Goal: Transaction & Acquisition: Purchase product/service

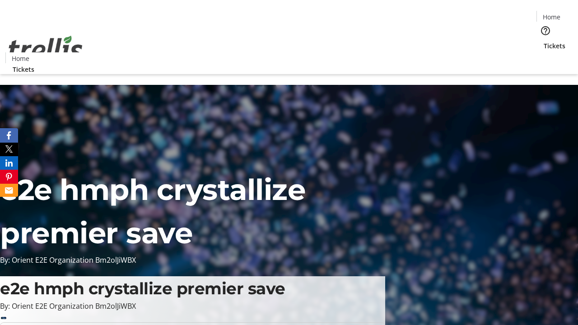
click at [544, 41] on span "Tickets" at bounding box center [555, 45] width 22 height 9
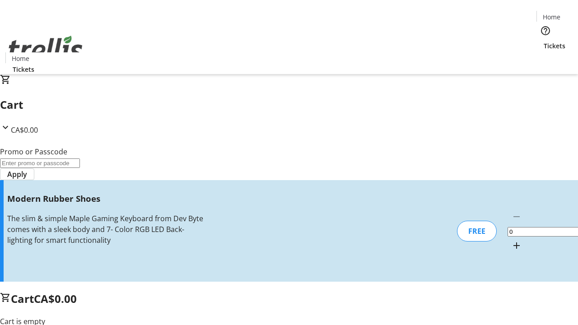
click at [512, 240] on mat-icon "Increment by one" at bounding box center [517, 245] width 11 height 11
type input "1"
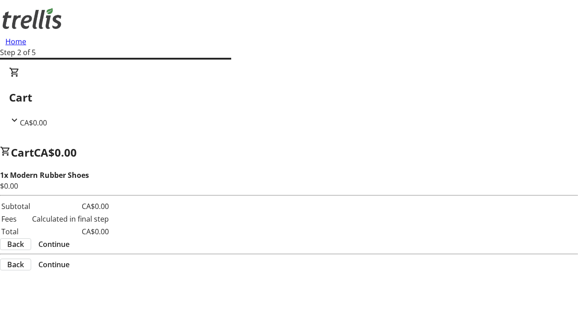
click at [70, 239] on span "Continue" at bounding box center [53, 244] width 31 height 11
